Goal: Complete application form

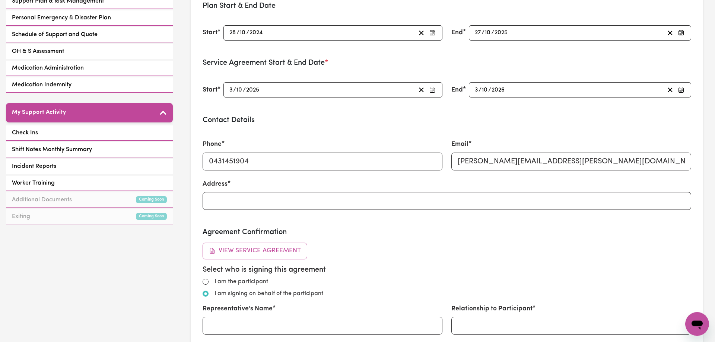
scroll to position [266, 0]
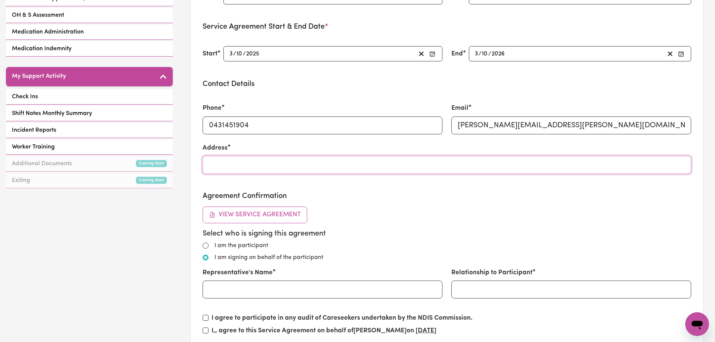
click at [364, 166] on input "Address" at bounding box center [446, 165] width 488 height 18
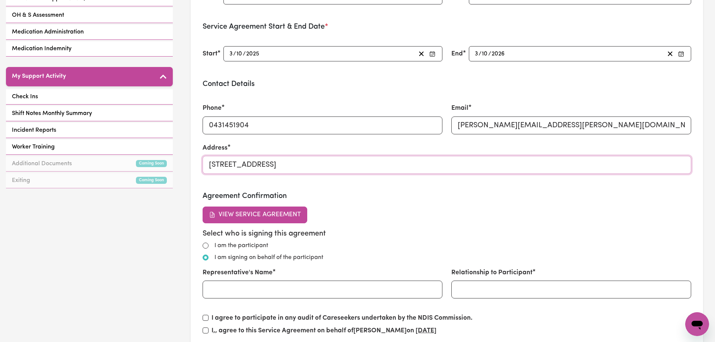
type input "[STREET_ADDRESS]"
click at [343, 207] on div "Agreement Confirmation View Service Agreement Select who is signing this agreem…" at bounding box center [446, 265] width 488 height 147
click at [295, 211] on button "View Service Agreement" at bounding box center [254, 215] width 105 height 16
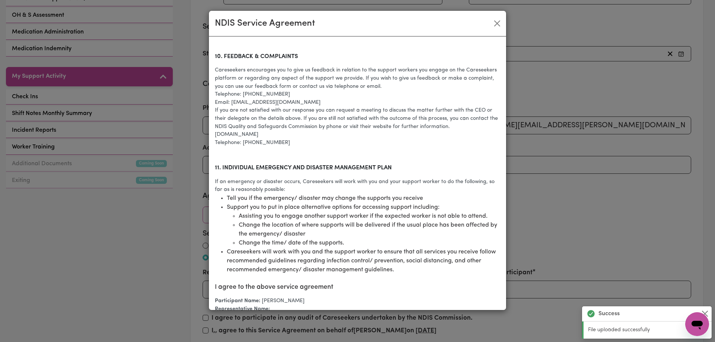
scroll to position [1448, 0]
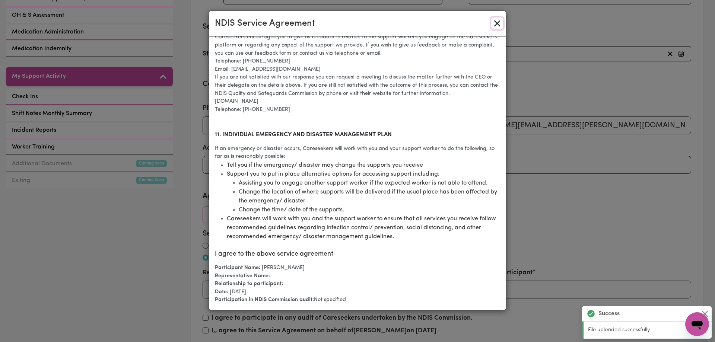
click at [499, 23] on button "Close" at bounding box center [497, 23] width 12 height 12
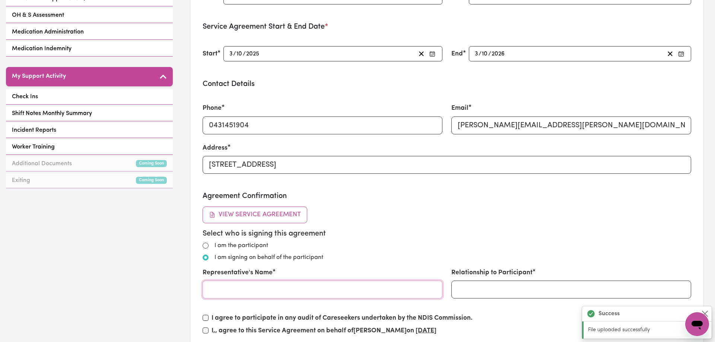
click at [276, 284] on input "Representative's Name" at bounding box center [322, 290] width 240 height 18
type input "[PERSON_NAME]"
click at [498, 288] on input "Relationship to Participant" at bounding box center [571, 290] width 240 height 18
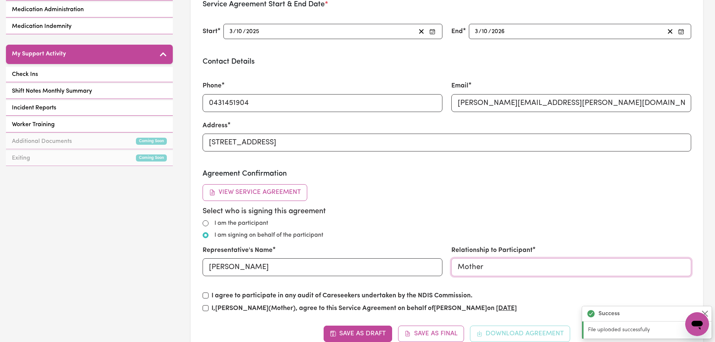
scroll to position [304, 0]
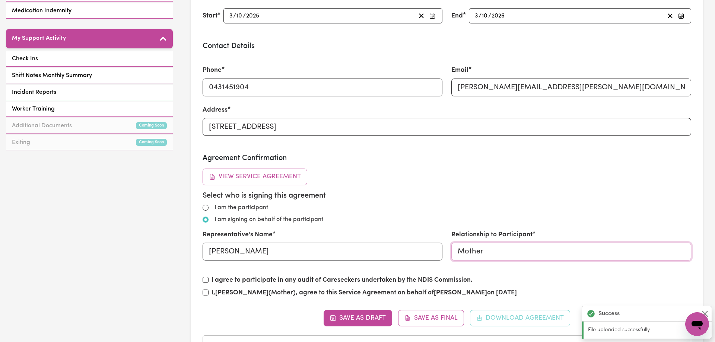
type input "Mother"
click at [205, 291] on input "I, [PERSON_NAME] (Mother) , agree to this Service Agreement on behalf of [PERSO…" at bounding box center [205, 293] width 6 height 6
checkbox input "true"
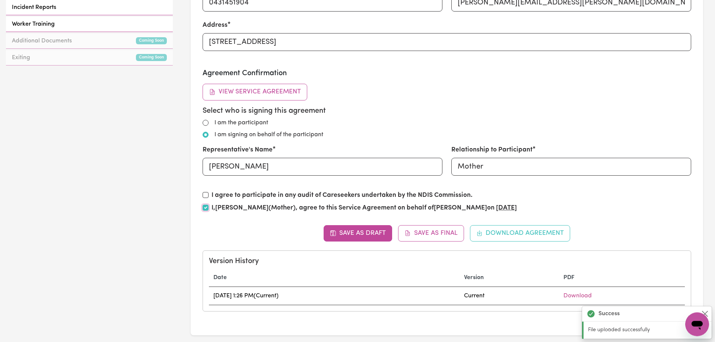
scroll to position [418, 0]
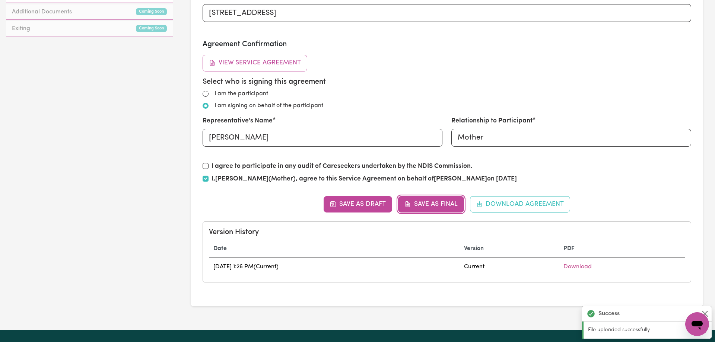
click at [415, 205] on button "Save as Final" at bounding box center [431, 204] width 66 height 16
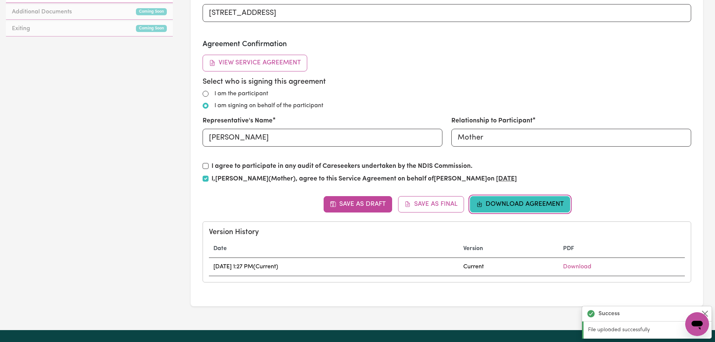
click at [550, 206] on button "Download Agreement" at bounding box center [520, 204] width 100 height 16
